Goal: Information Seeking & Learning: Learn about a topic

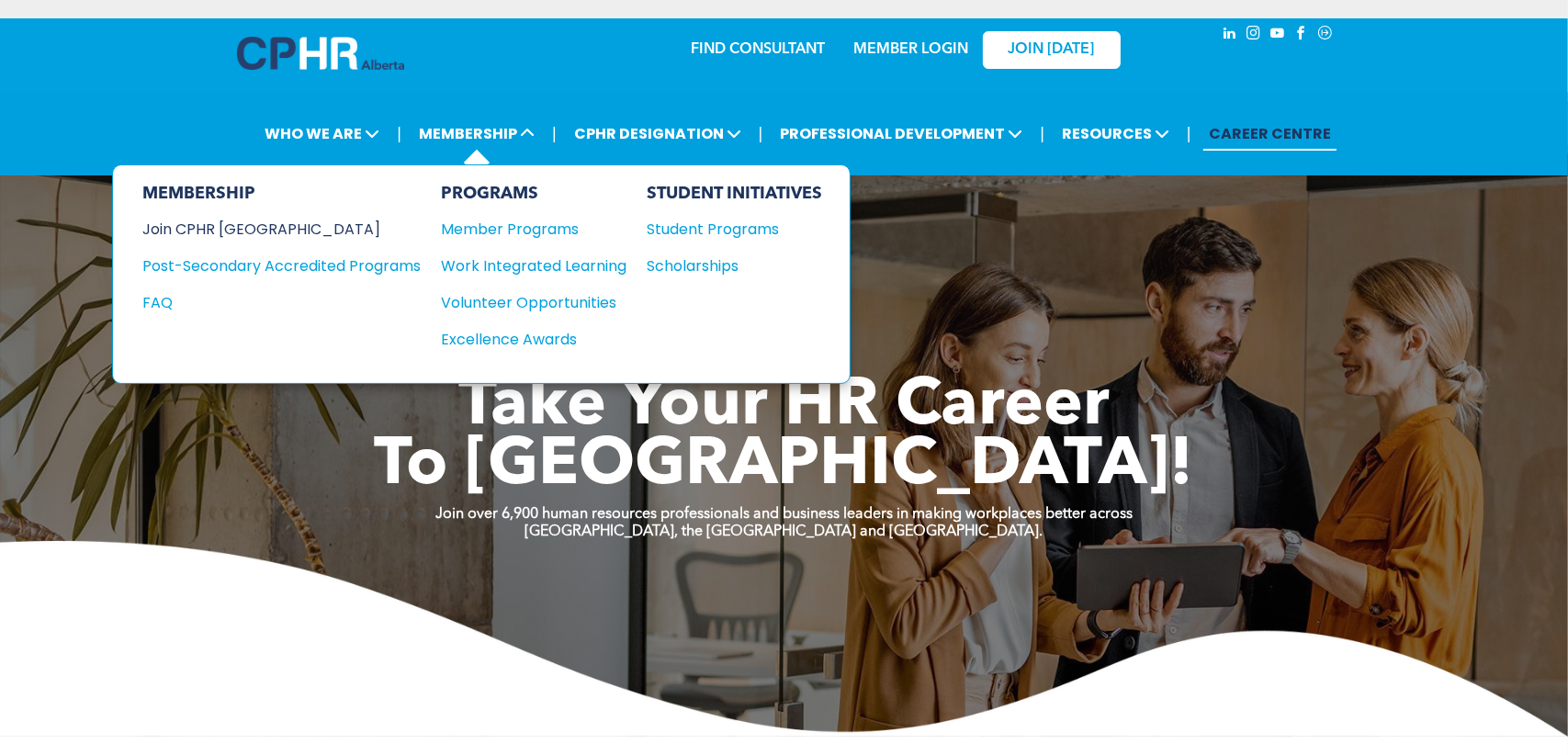
click at [251, 224] on div "Join CPHR [GEOGRAPHIC_DATA]" at bounding box center [267, 230] width 251 height 23
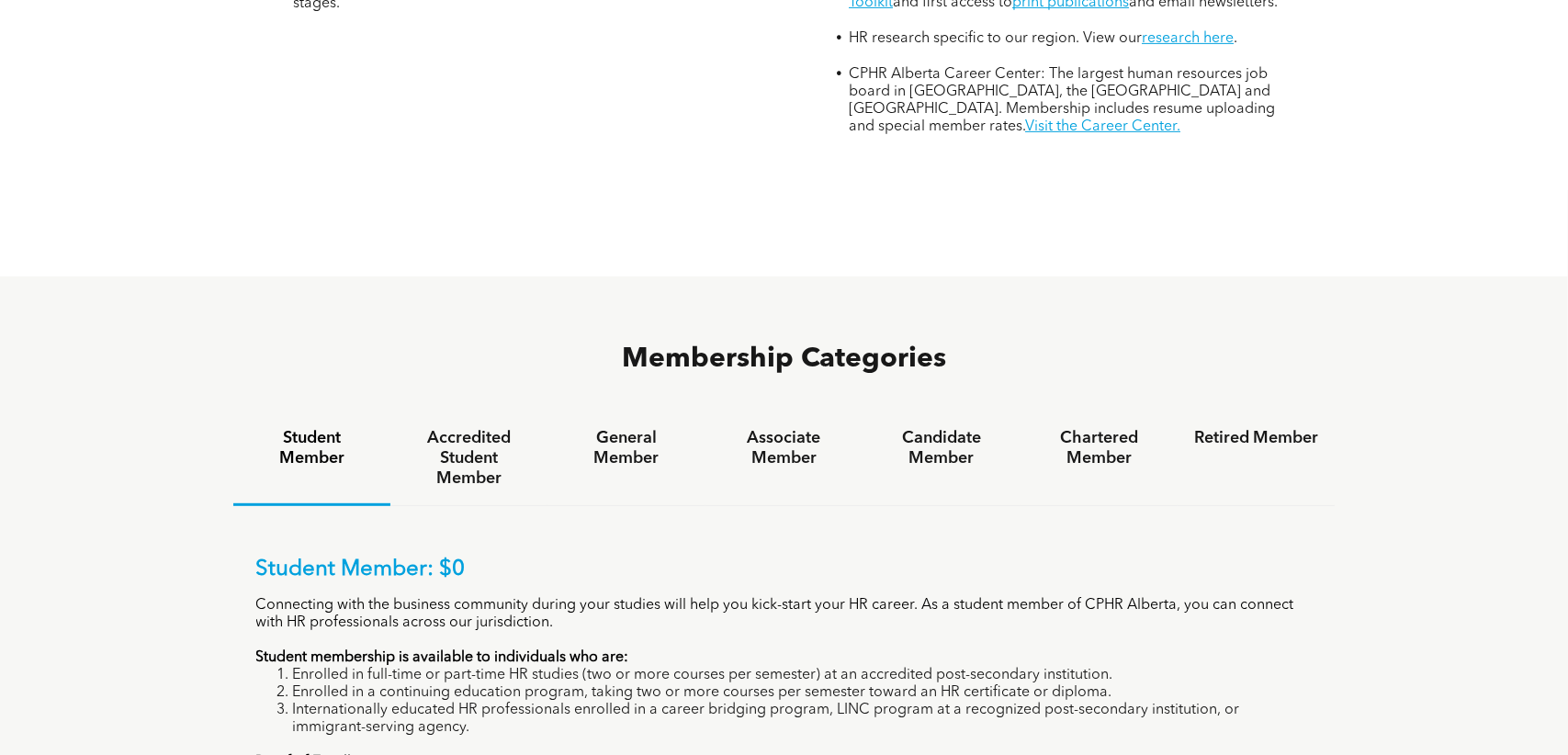
scroll to position [1011, 0]
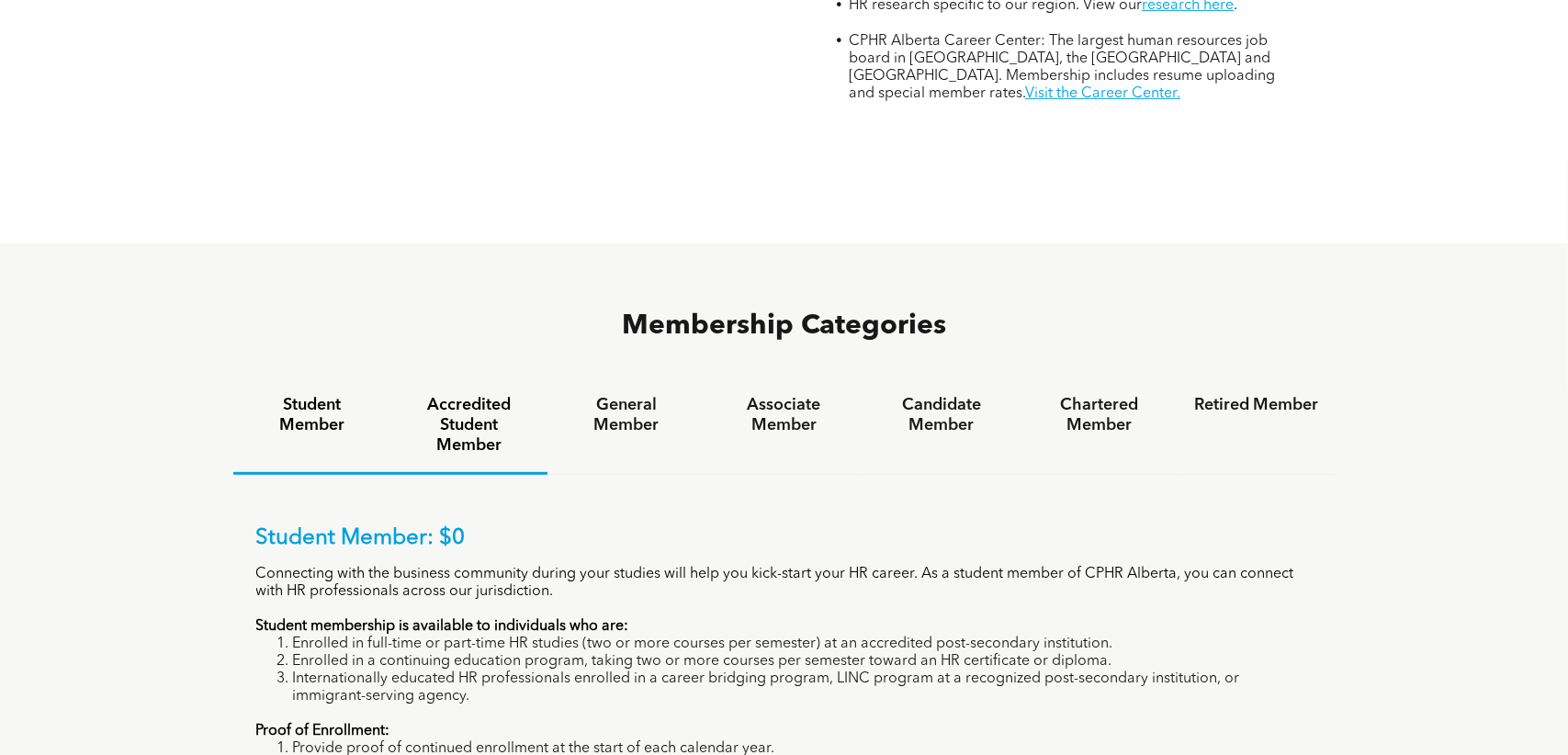
click at [465, 395] on h4 "Accredited Student Member" at bounding box center [469, 425] width 124 height 61
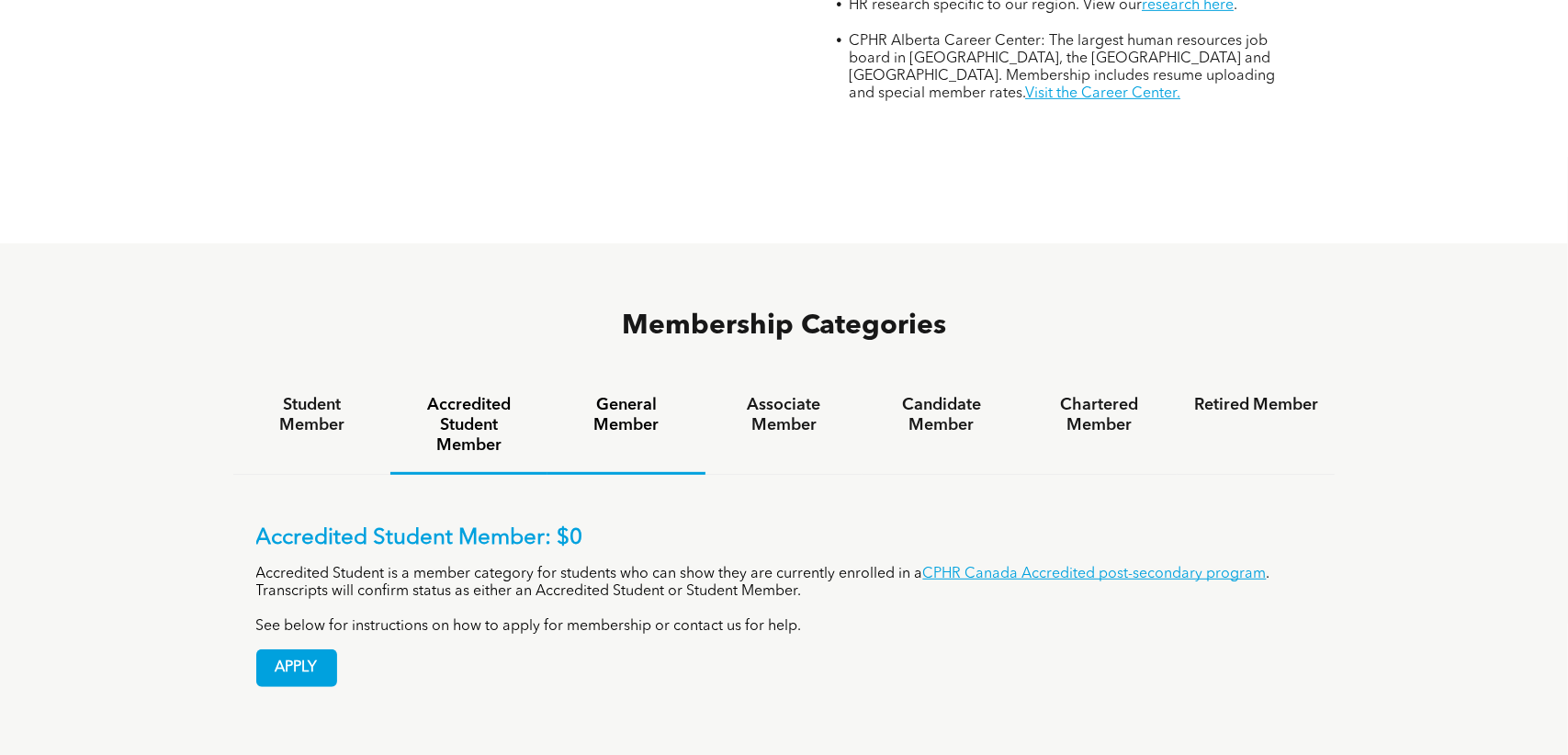
click at [614, 395] on h4 "General Member" at bounding box center [626, 415] width 124 height 41
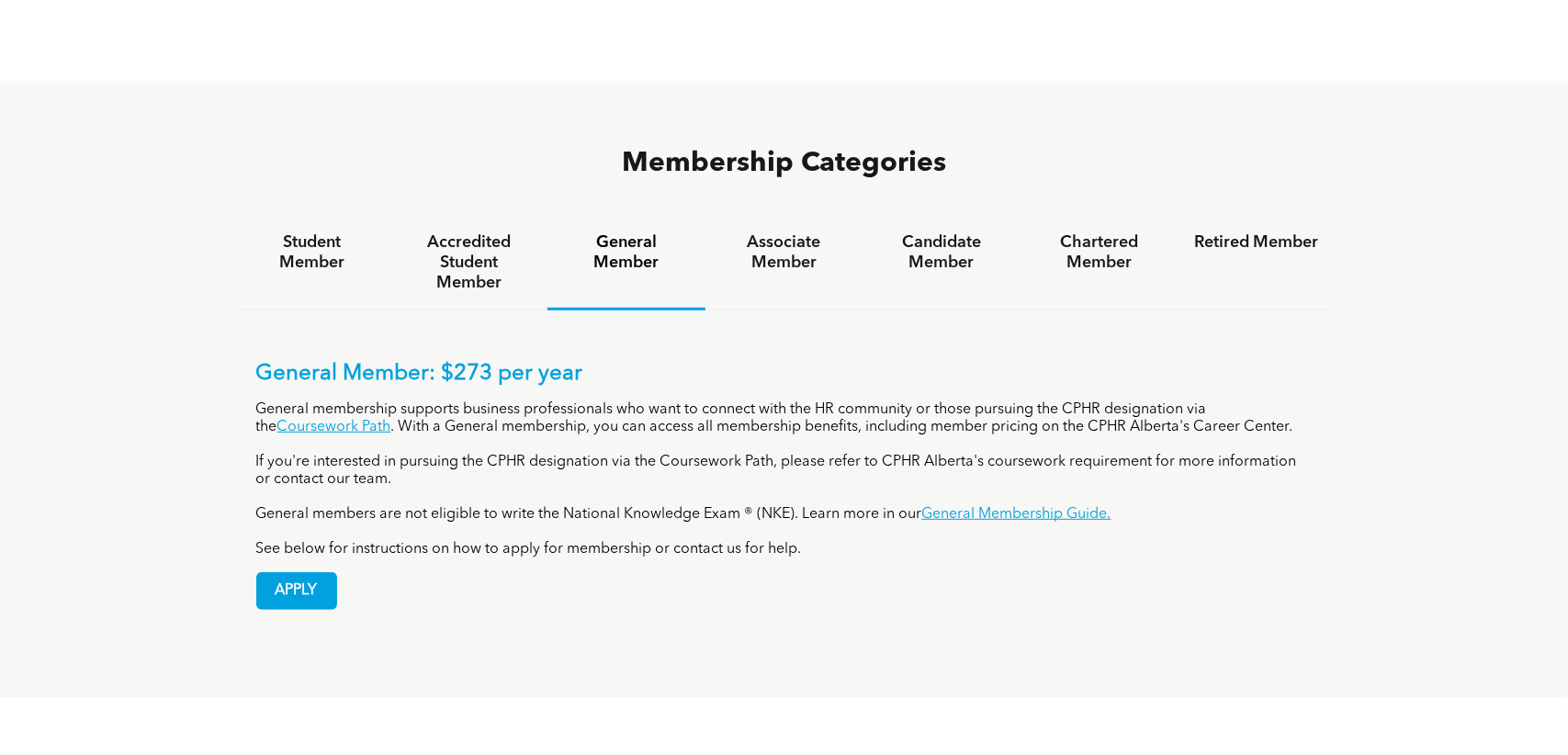
scroll to position [1194, 0]
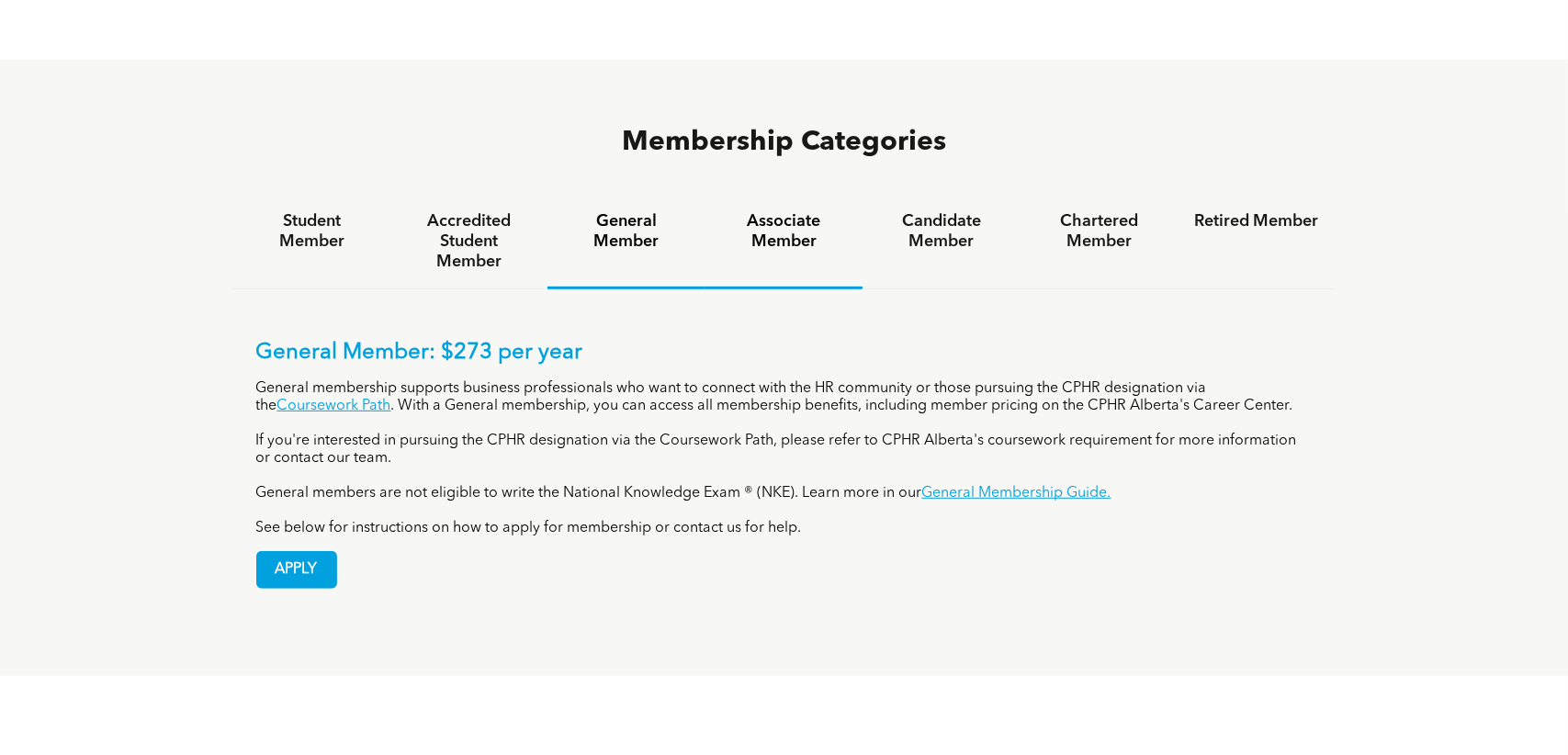
click at [795, 211] on h4 "Associate Member" at bounding box center [784, 232] width 124 height 41
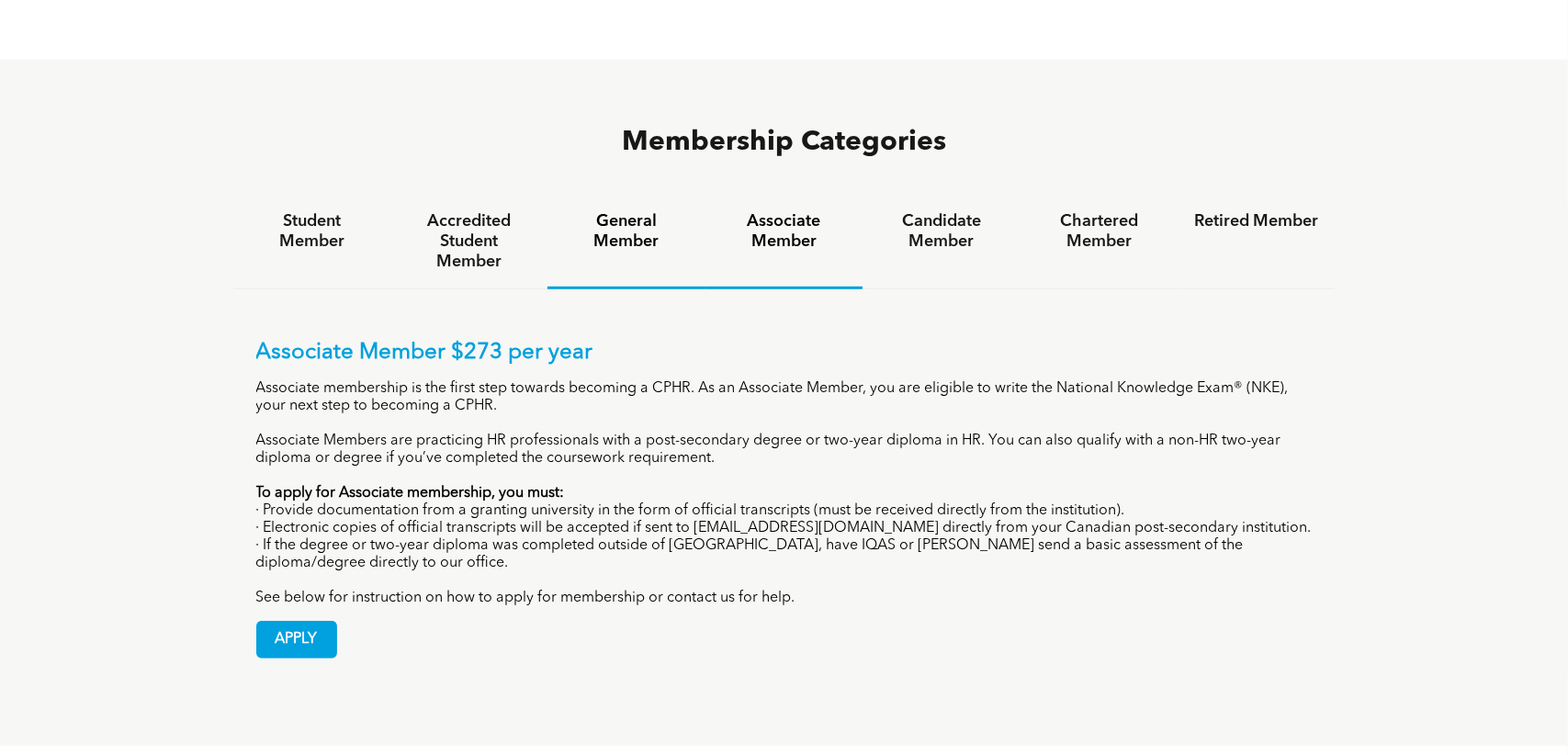
click at [615, 211] on h4 "General Member" at bounding box center [626, 232] width 124 height 41
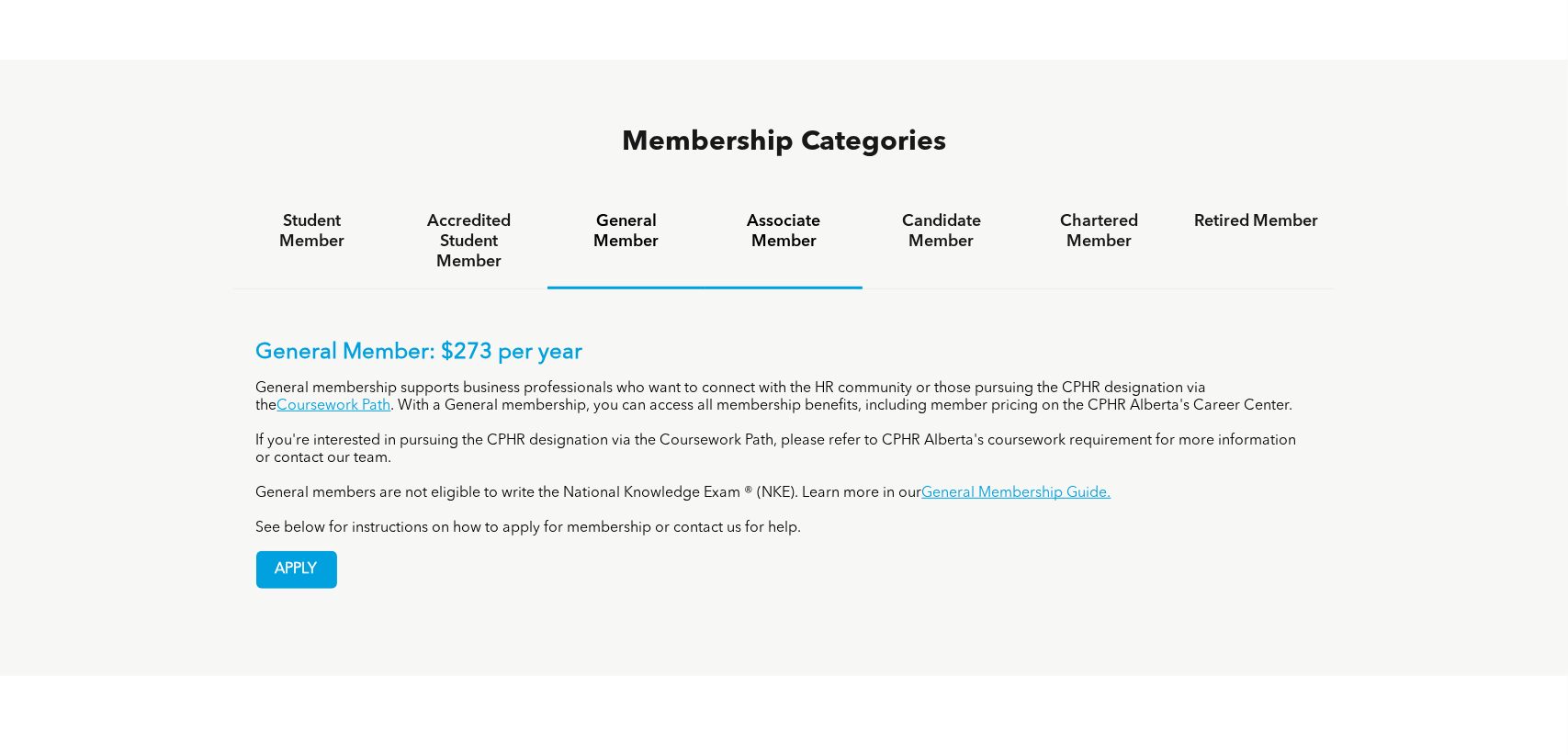
click at [775, 211] on h4 "Associate Member" at bounding box center [784, 232] width 124 height 41
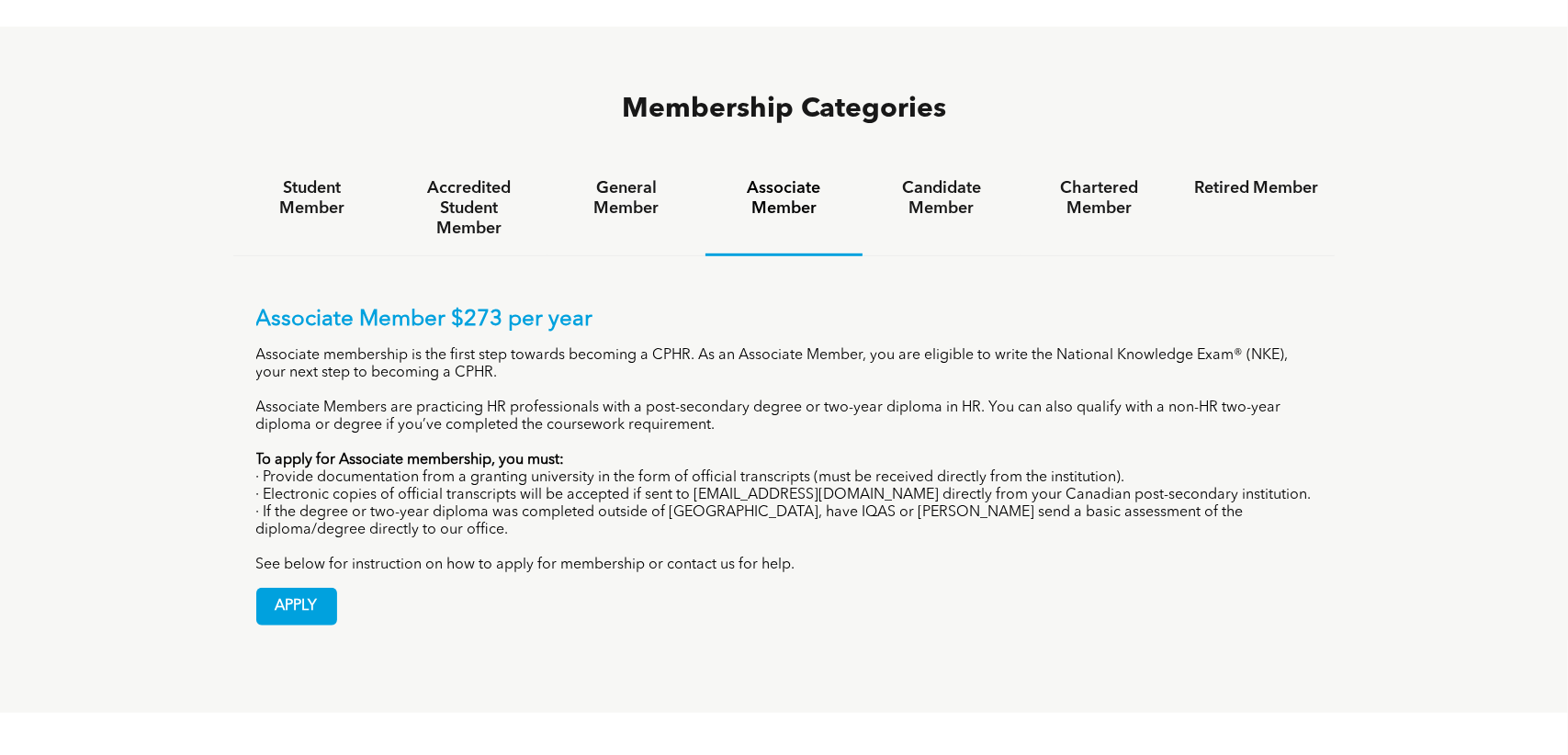
scroll to position [1286, 0]
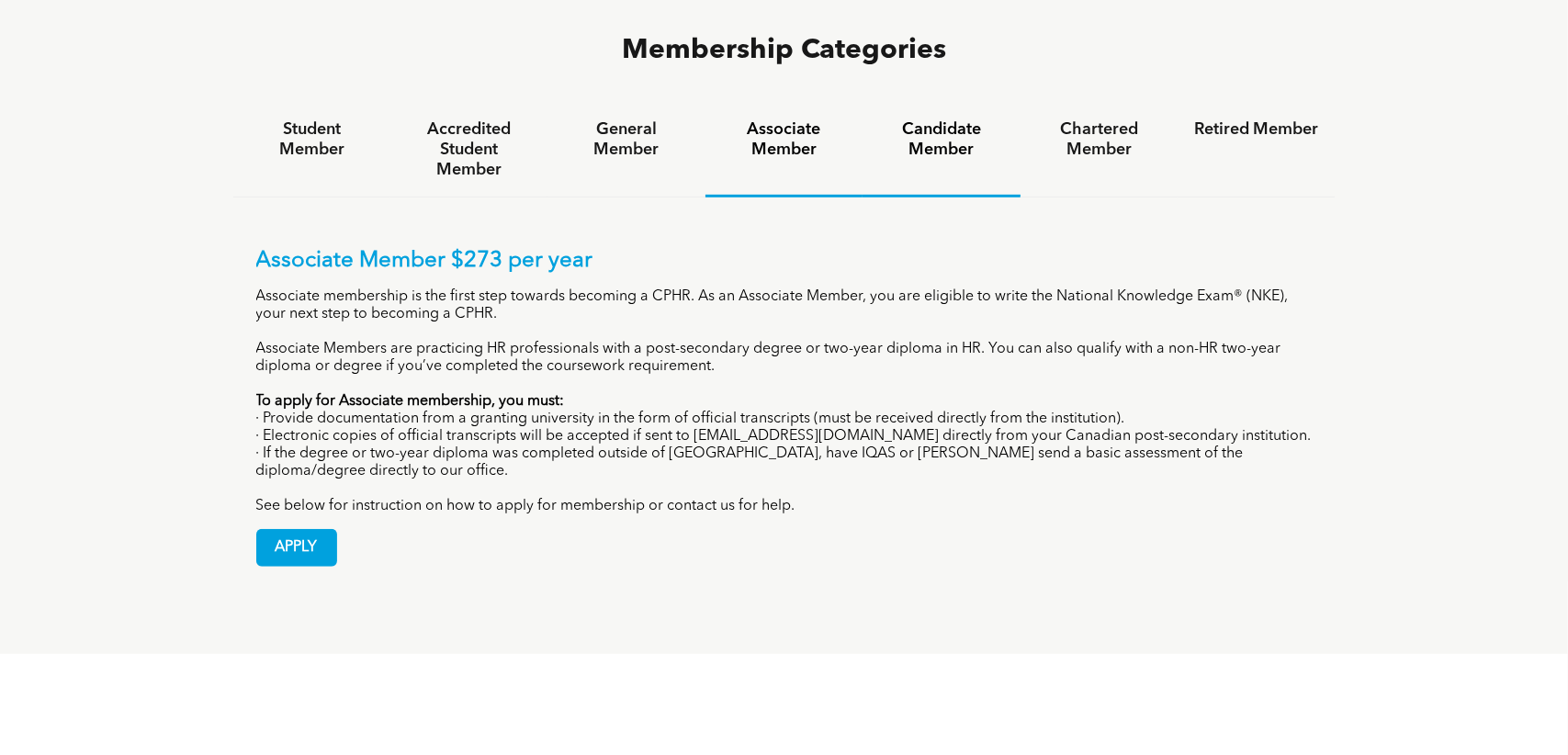
click at [968, 120] on h4 "Candidate Member" at bounding box center [941, 140] width 124 height 41
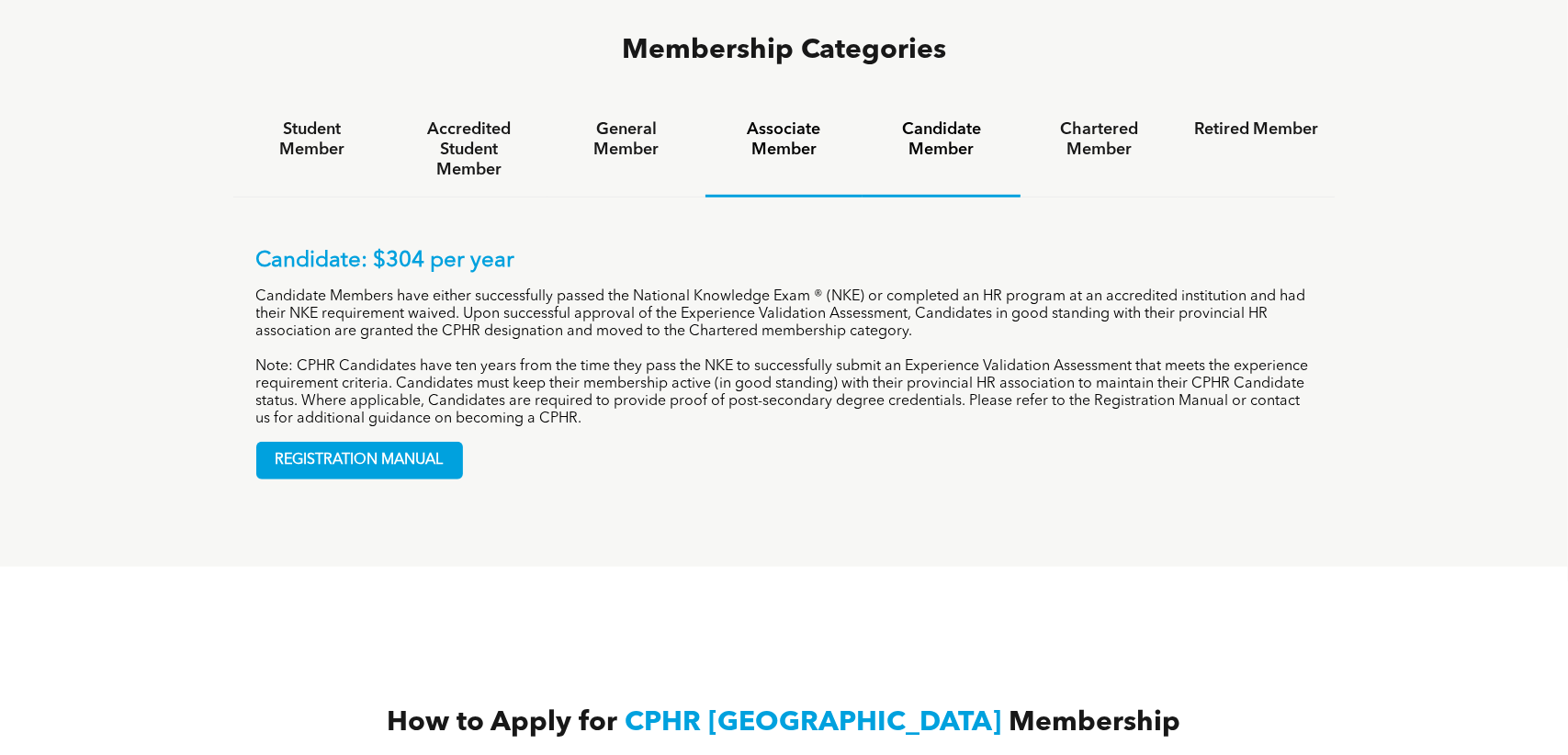
click at [834, 120] on h4 "Associate Member" at bounding box center [784, 140] width 124 height 41
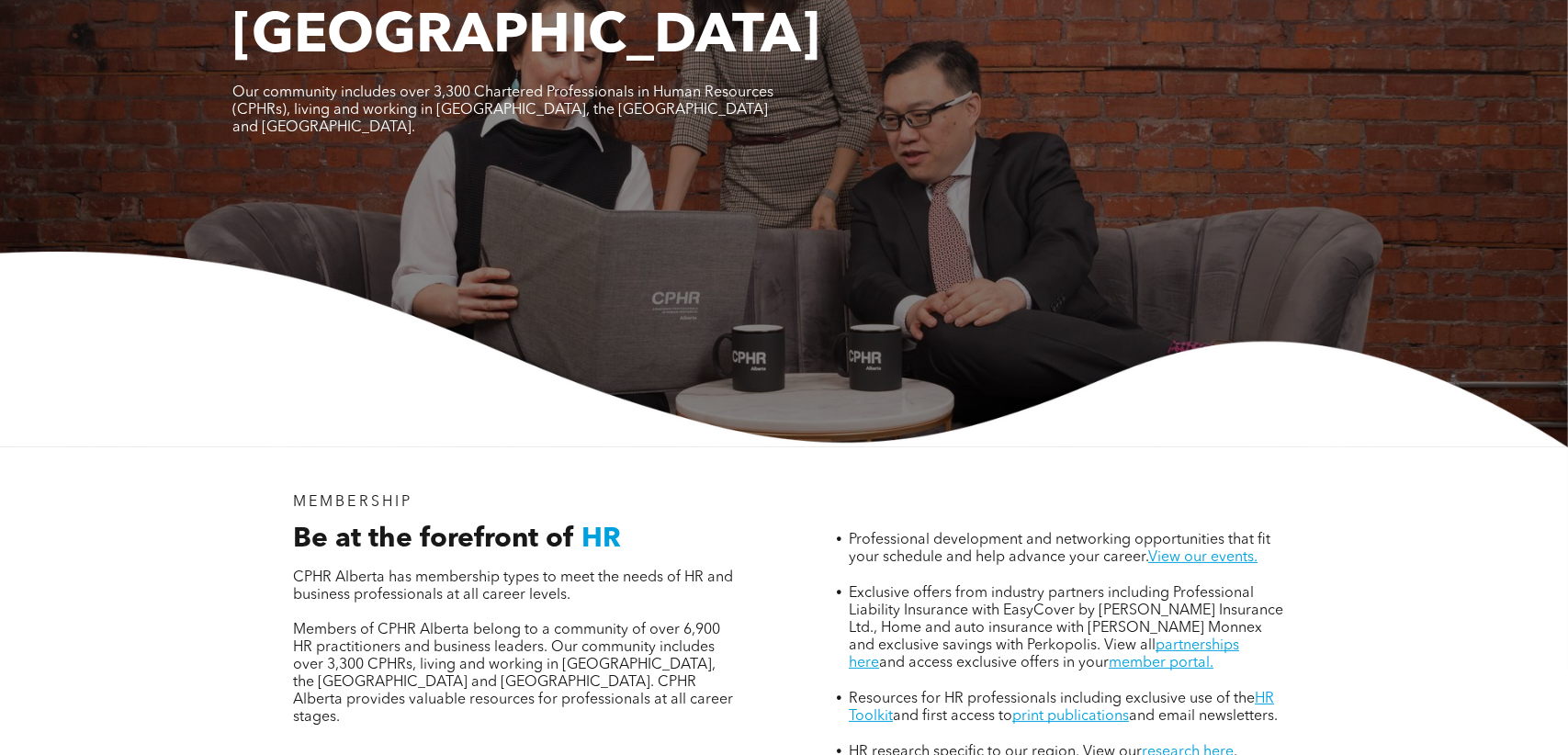
scroll to position [0, 0]
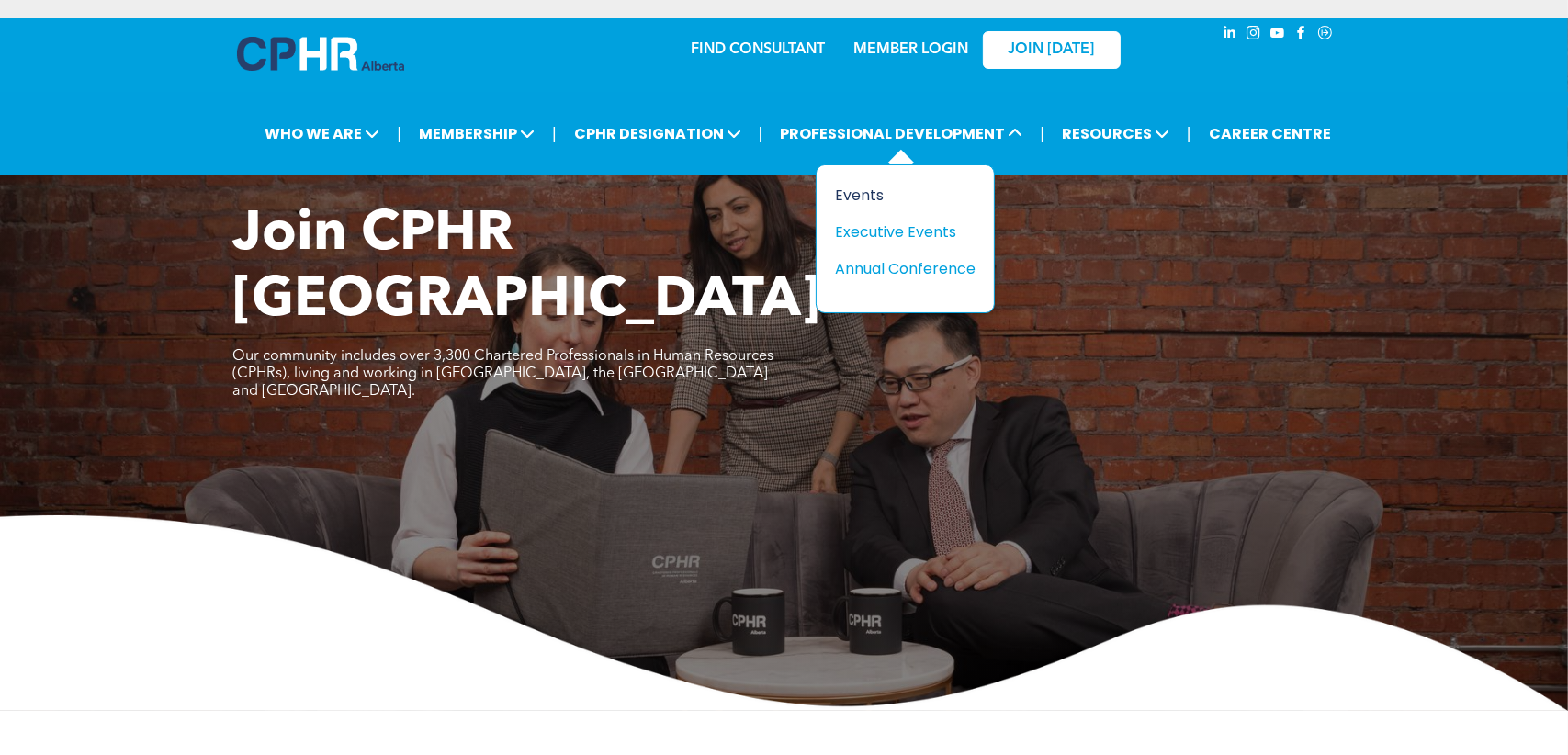
click at [870, 190] on div "Events" at bounding box center [898, 195] width 126 height 23
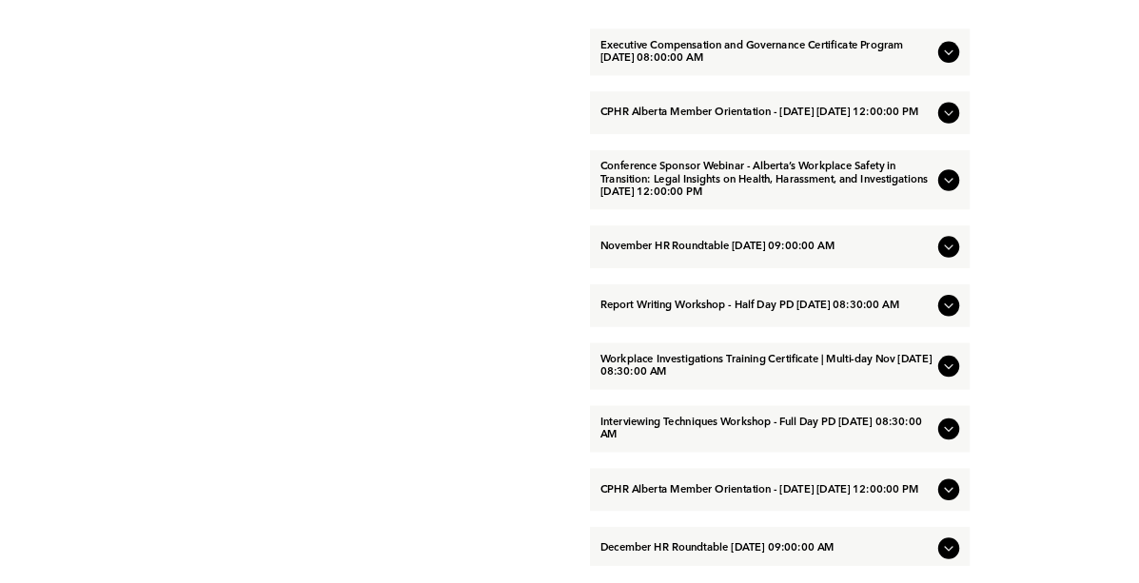
scroll to position [1582, 0]
